Goal: Find specific page/section: Find specific page/section

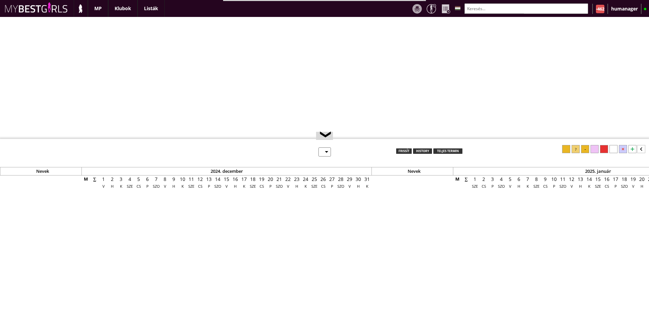
select select "0"
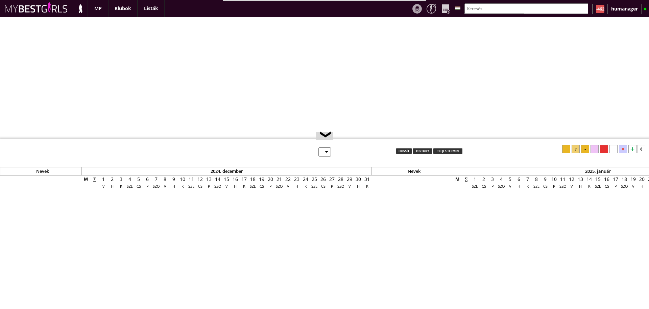
select select "0"
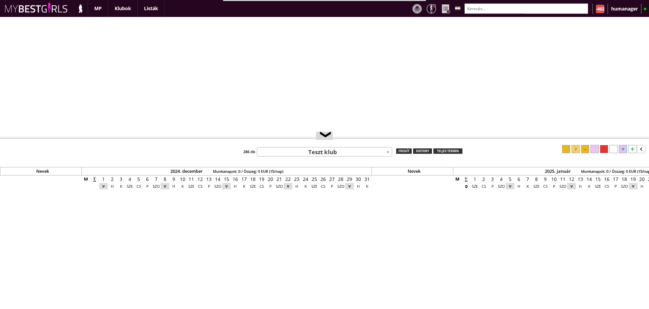
scroll to position [0, 2973]
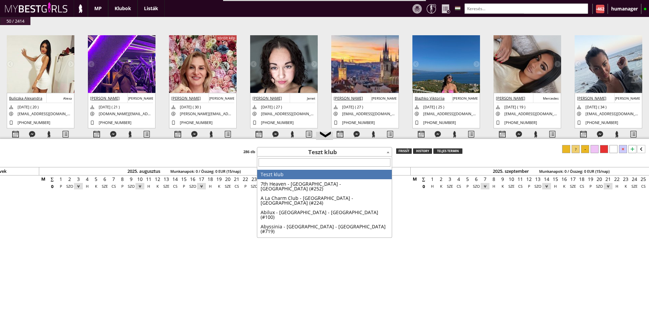
click at [323, 154] on span "Teszt klub" at bounding box center [324, 151] width 135 height 9
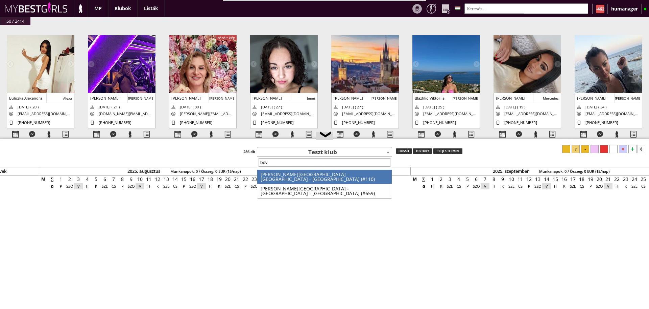
type input "beve"
select select "110"
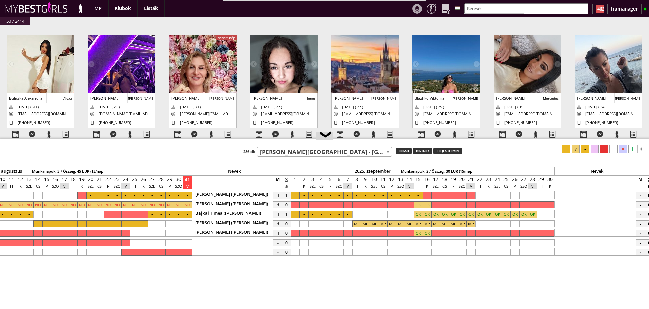
scroll to position [0, 3111]
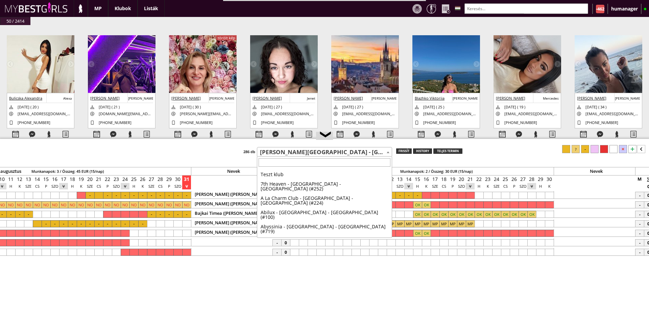
click at [306, 151] on span "[PERSON_NAME][GEOGRAPHIC_DATA] - [GEOGRAPHIC_DATA] - [GEOGRAPHIC_DATA] (#110)" at bounding box center [324, 151] width 135 height 9
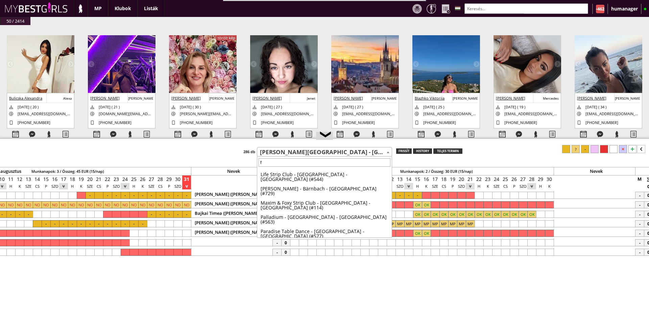
scroll to position [0, 0]
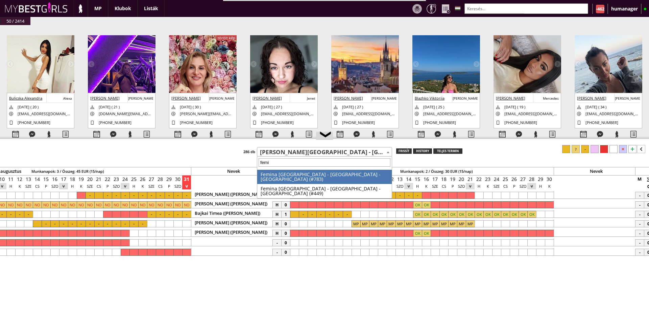
type input "femin"
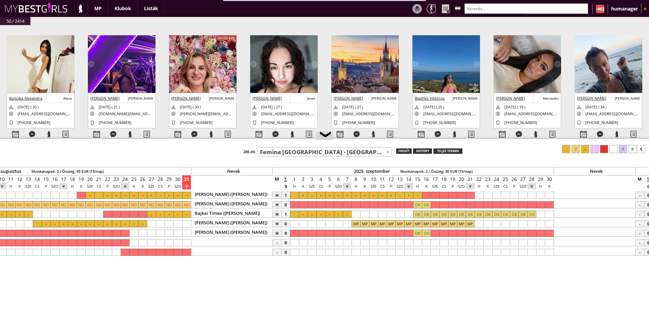
select select "449"
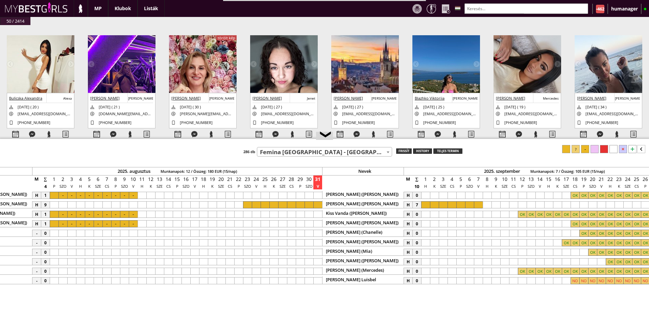
scroll to position [0, 2973]
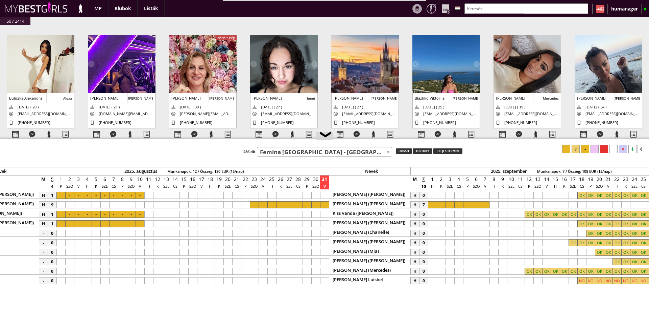
click at [439, 203] on div at bounding box center [441, 204] width 9 height 7
click at [484, 205] on div at bounding box center [485, 204] width 9 height 7
click at [589, 150] on div at bounding box center [585, 149] width 8 height 8
click at [264, 204] on div at bounding box center [263, 204] width 9 height 7
click at [322, 205] on div at bounding box center [324, 204] width 9 height 7
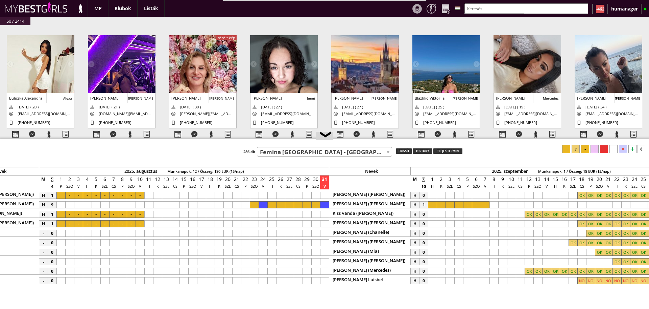
click at [584, 147] on div at bounding box center [585, 149] width 8 height 8
click at [262, 204] on div at bounding box center [263, 204] width 9 height 7
click at [250, 203] on div at bounding box center [254, 204] width 9 height 7
click at [605, 148] on div at bounding box center [604, 149] width 8 height 8
click at [272, 203] on div at bounding box center [272, 204] width 9 height 7
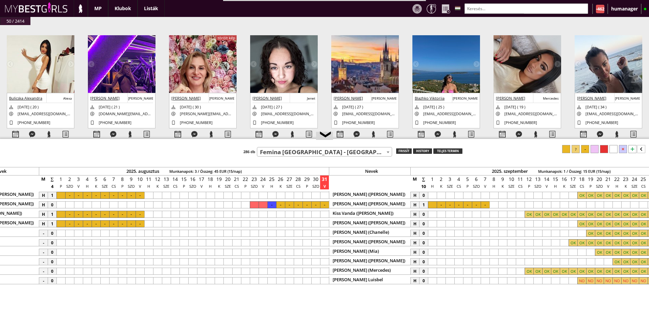
click at [565, 147] on div at bounding box center [567, 149] width 8 height 8
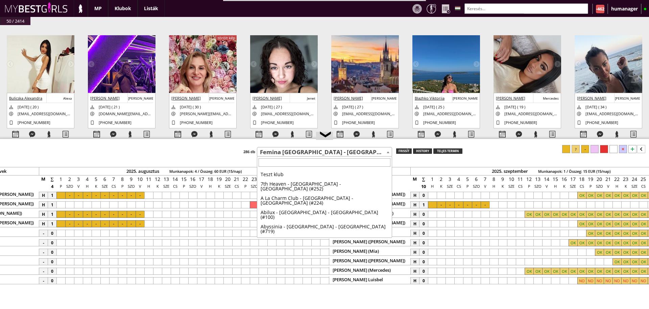
click at [281, 154] on span "Femina [GEOGRAPHIC_DATA] - [GEOGRAPHIC_DATA] - [GEOGRAPHIC_DATA] (#449)" at bounding box center [324, 151] width 135 height 9
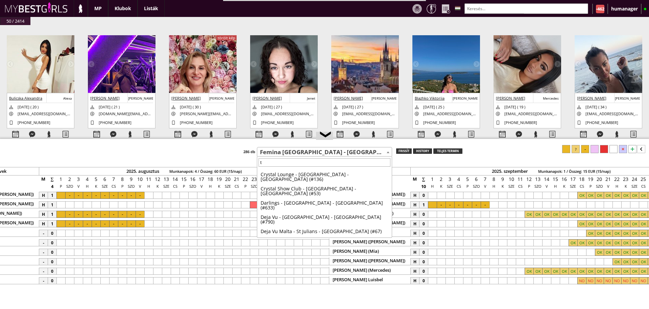
scroll to position [0, 0]
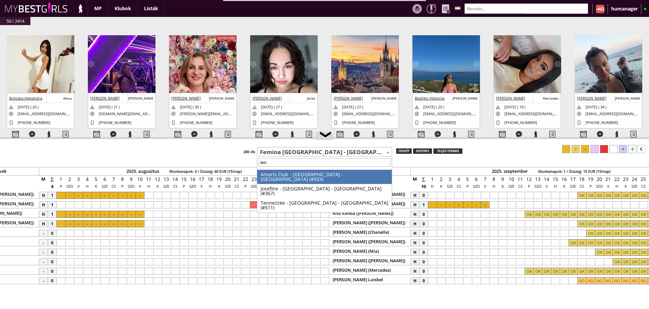
type input "tenn"
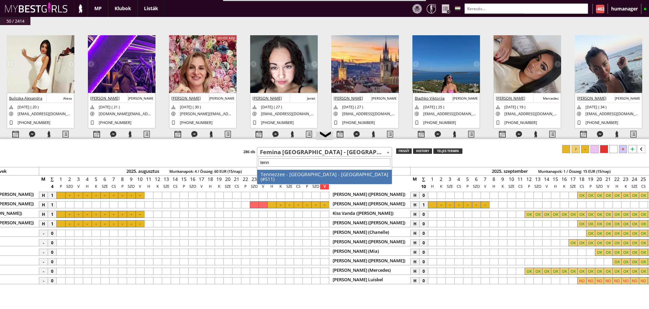
select select "511"
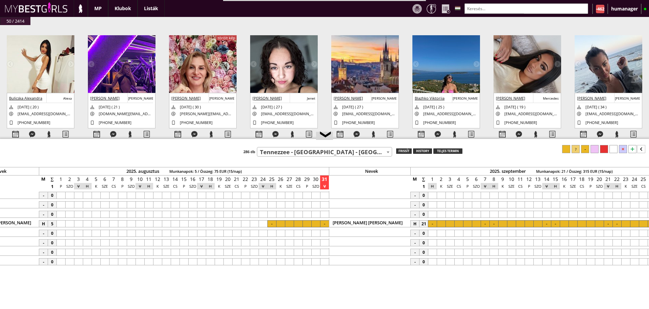
scroll to position [0, 2966]
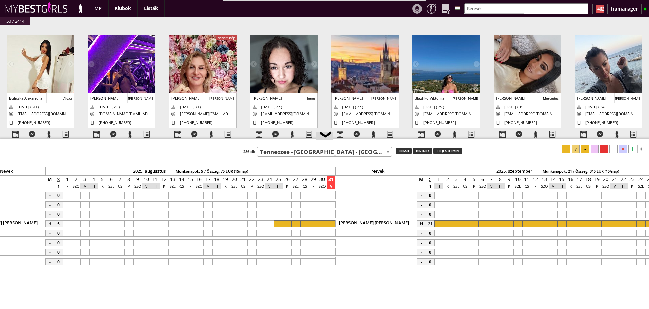
click at [295, 223] on div at bounding box center [296, 223] width 9 height 7
click at [327, 225] on div at bounding box center [331, 223] width 9 height 7
click at [585, 152] on div at bounding box center [585, 149] width 8 height 8
click at [455, 223] on div at bounding box center [456, 223] width 9 height 7
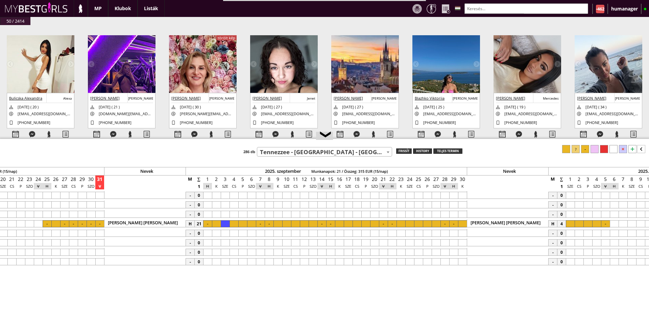
scroll to position [0, 3205]
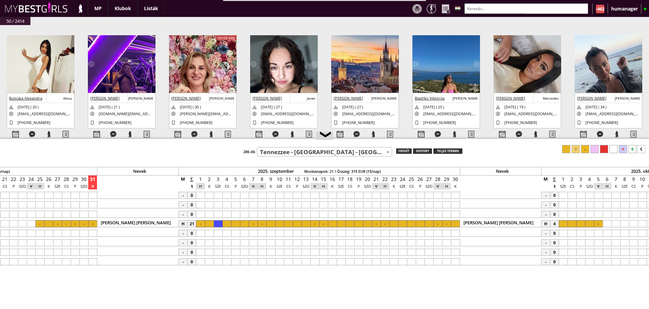
click at [453, 222] on div at bounding box center [455, 223] width 9 height 7
click at [588, 146] on div at bounding box center [585, 149] width 8 height 8
click at [570, 225] on div at bounding box center [572, 223] width 9 height 7
click at [596, 224] on div at bounding box center [598, 223] width 9 height 7
click at [587, 146] on div at bounding box center [585, 149] width 8 height 8
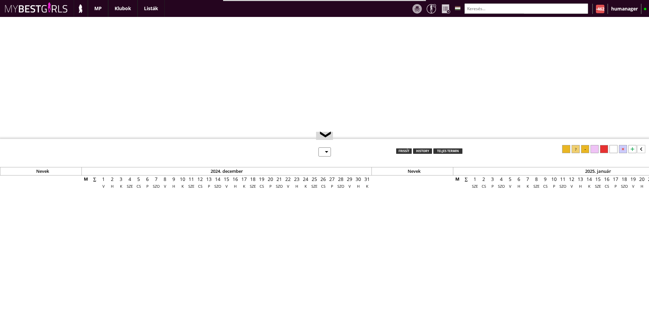
select select "0"
